Goal: Information Seeking & Learning: Learn about a topic

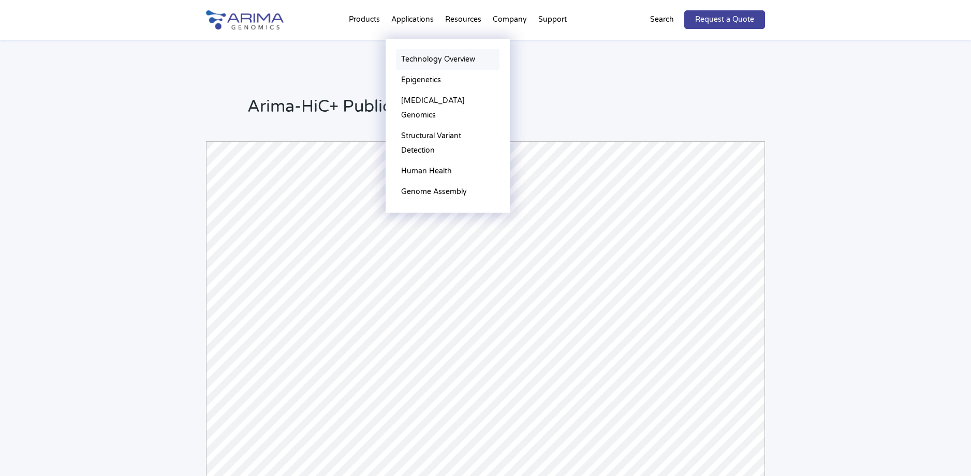
click at [438, 59] on link "Technology Overview" at bounding box center [447, 59] width 103 height 21
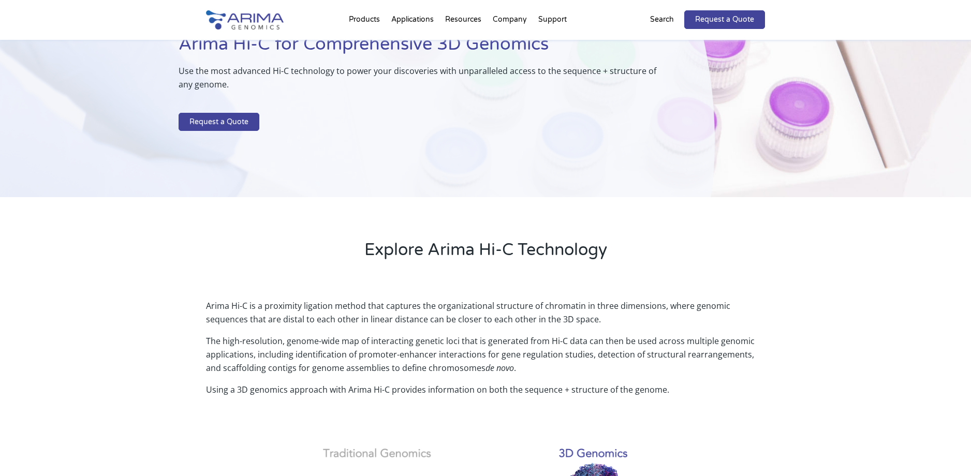
scroll to position [84, 0]
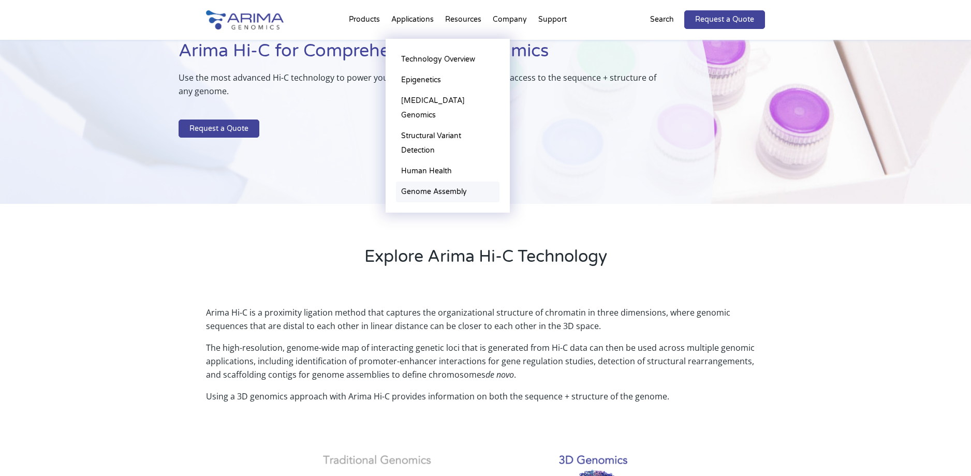
click at [429, 182] on link "Genome Assembly" at bounding box center [447, 192] width 103 height 21
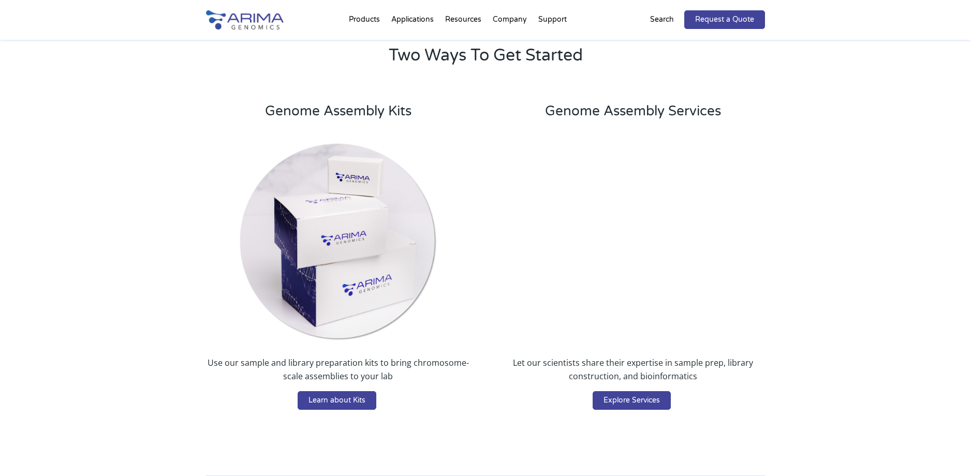
scroll to position [1770, 0]
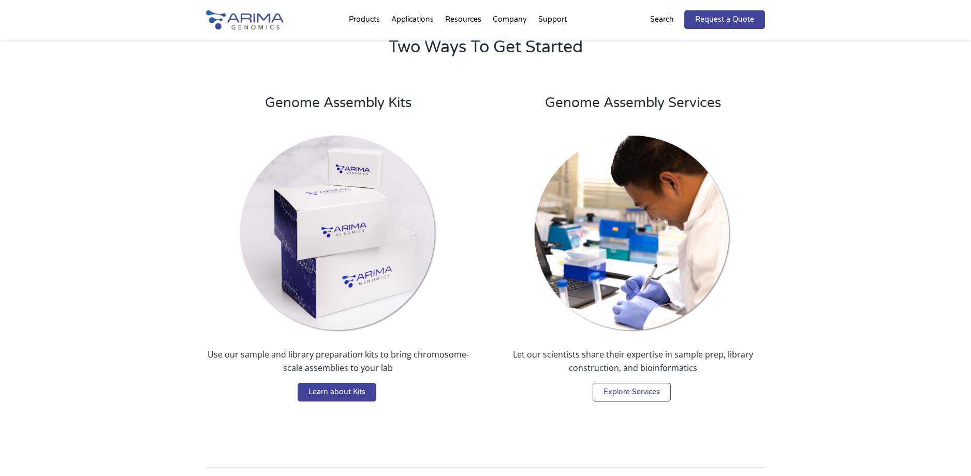
click at [628, 391] on link "Explore Services" at bounding box center [631, 392] width 78 height 19
